Goal: Information Seeking & Learning: Learn about a topic

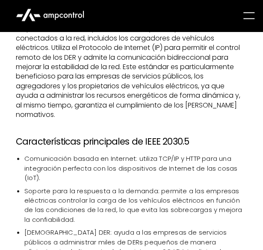
scroll to position [512, 0]
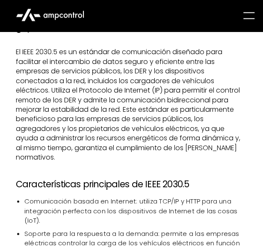
click at [93, 143] on p "El IEEE 2030.5 es un estándar de comunicación diseñado para facilitar el interc…" at bounding box center [131, 104] width 231 height 115
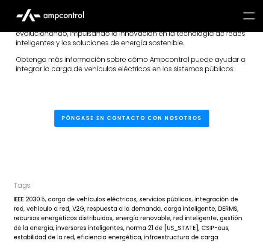
scroll to position [2719, 0]
